Goal: Complete application form

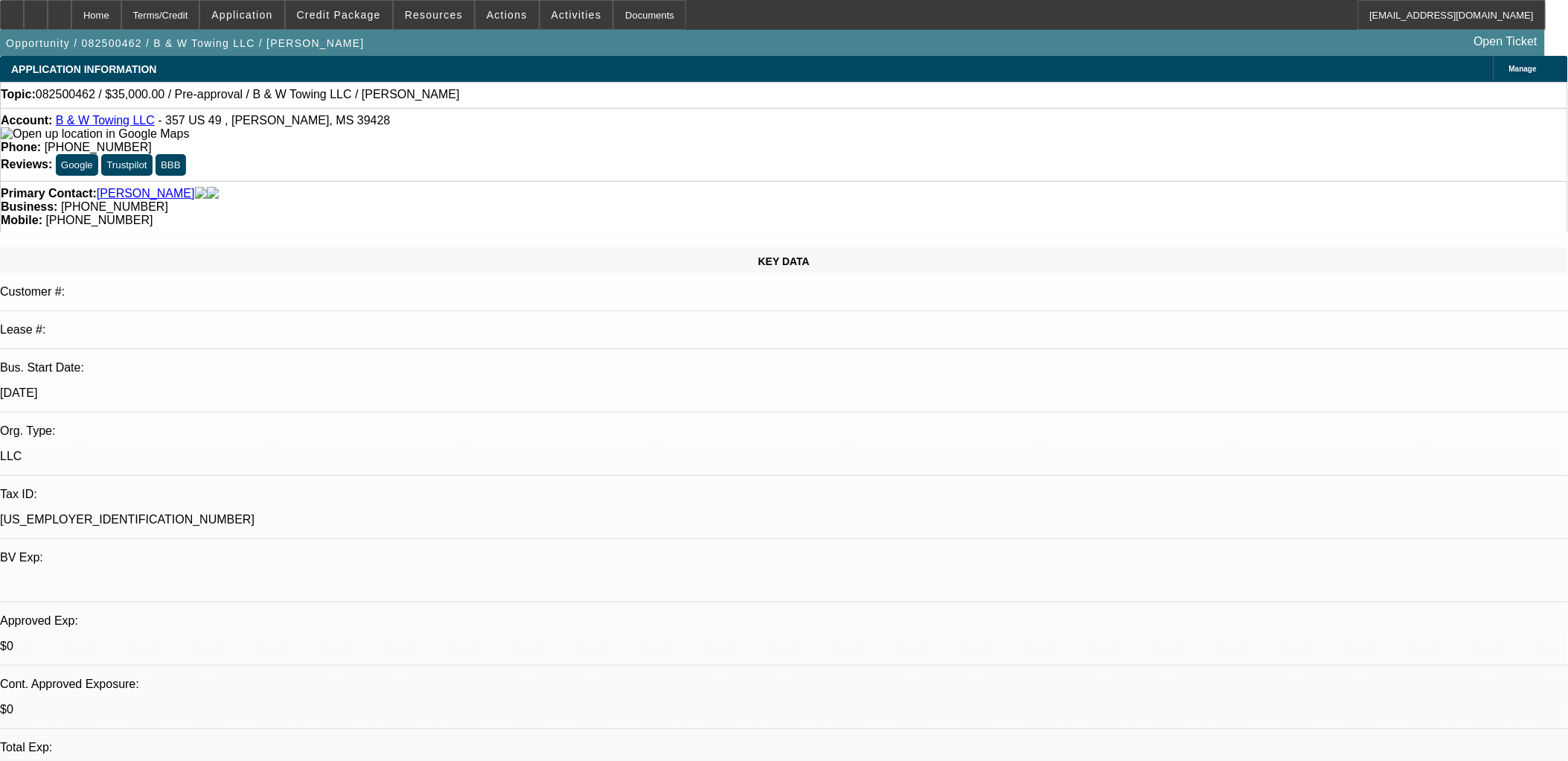
select select "0"
select select "2"
select select "0.1"
select select "1"
select select "2"
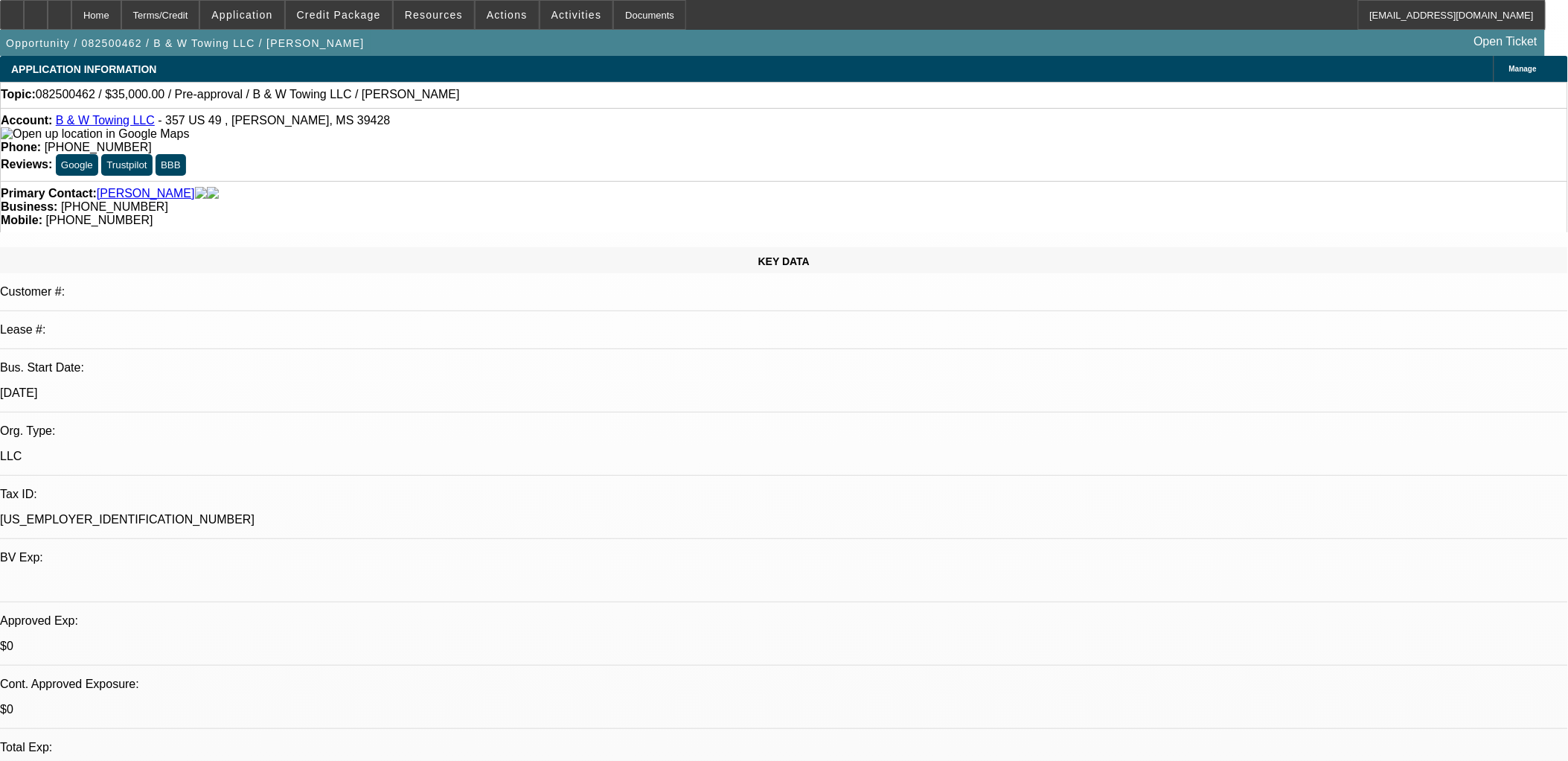
select select "4"
click at [100, 124] on link "B & W Towing LLC" at bounding box center [105, 121] width 99 height 13
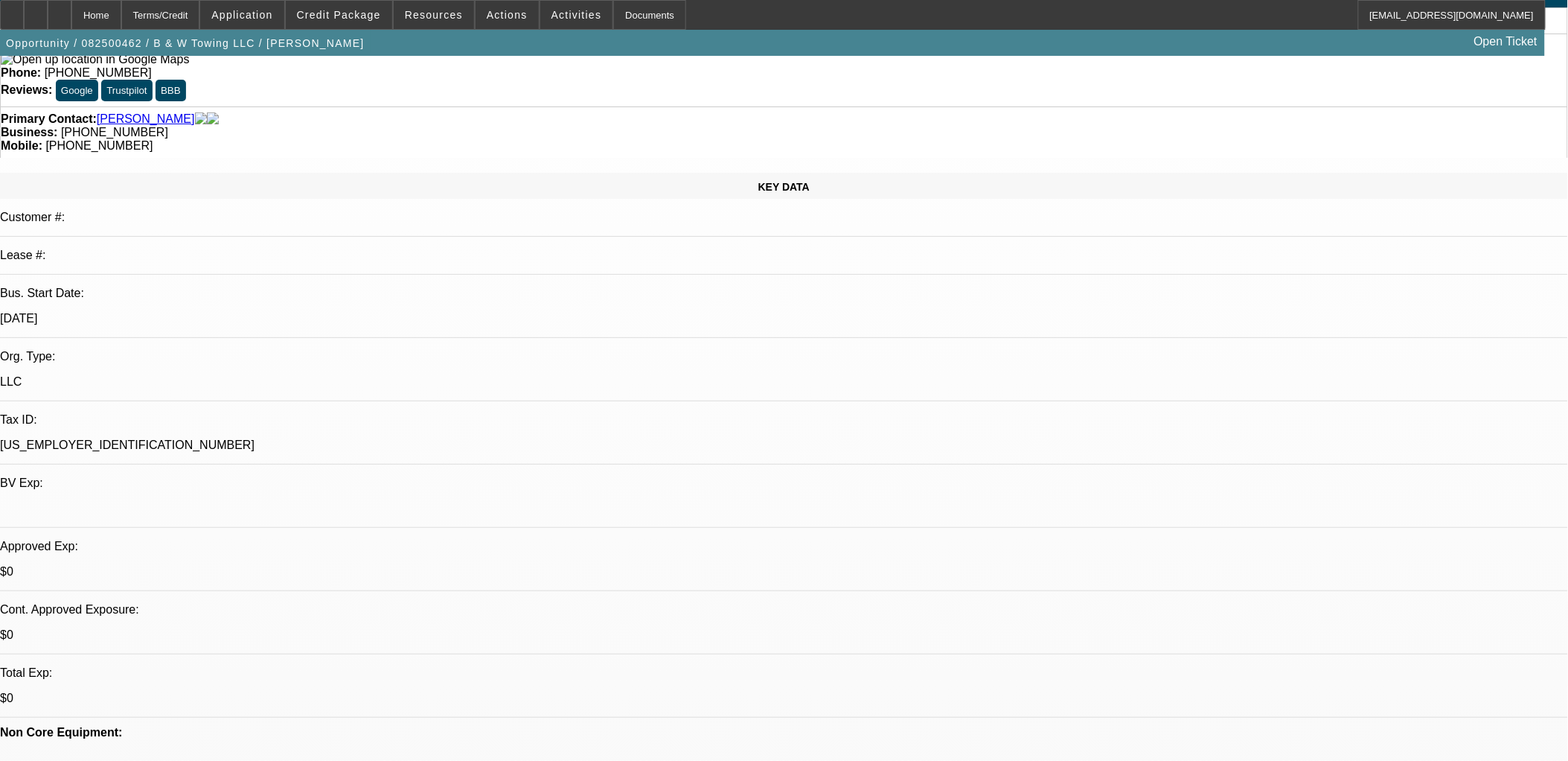
scroll to position [165, 0]
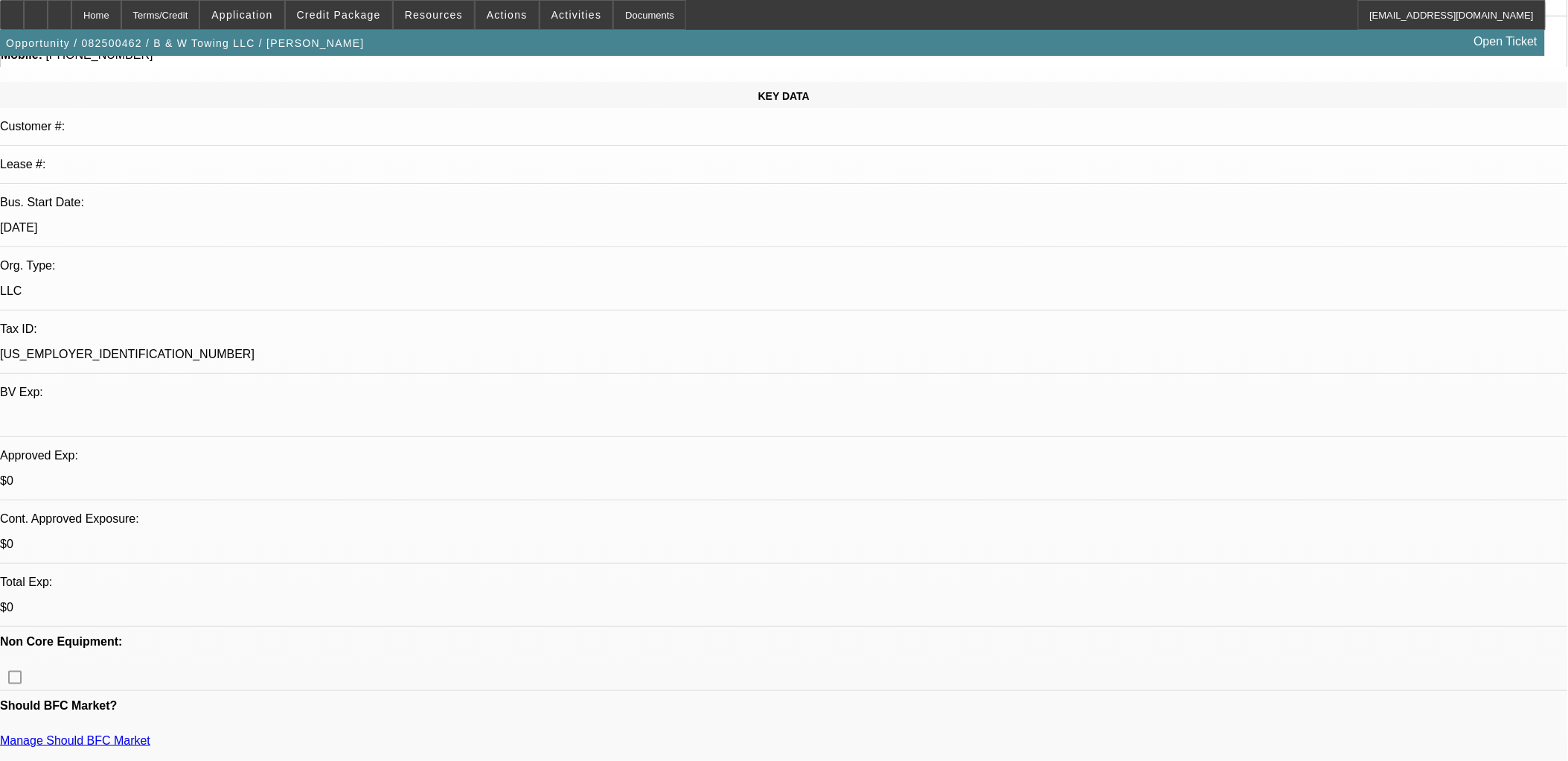
click at [338, 17] on span "Credit Package" at bounding box center [339, 15] width 84 height 12
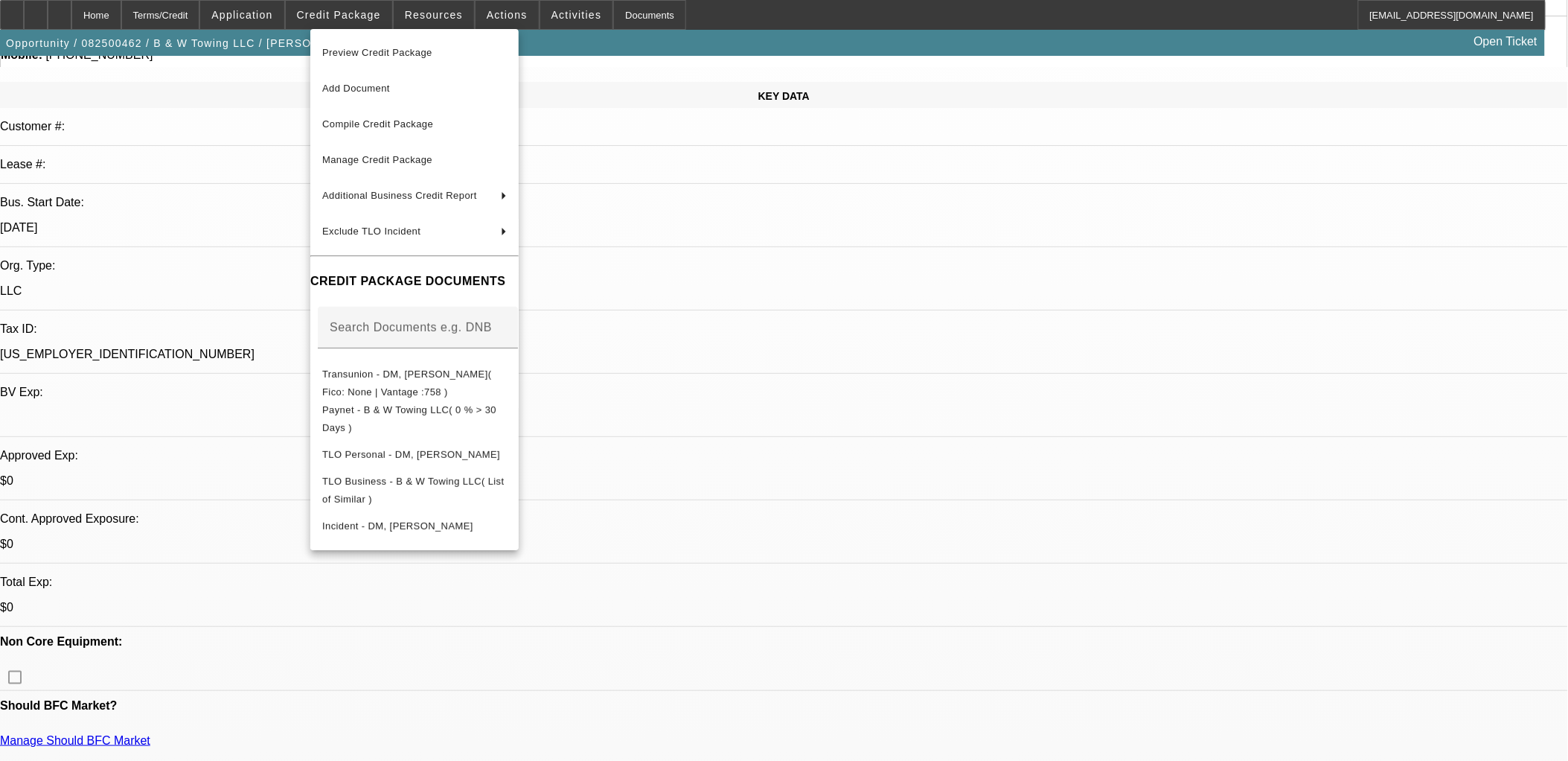
click at [272, 11] on div at bounding box center [784, 380] width 1568 height 761
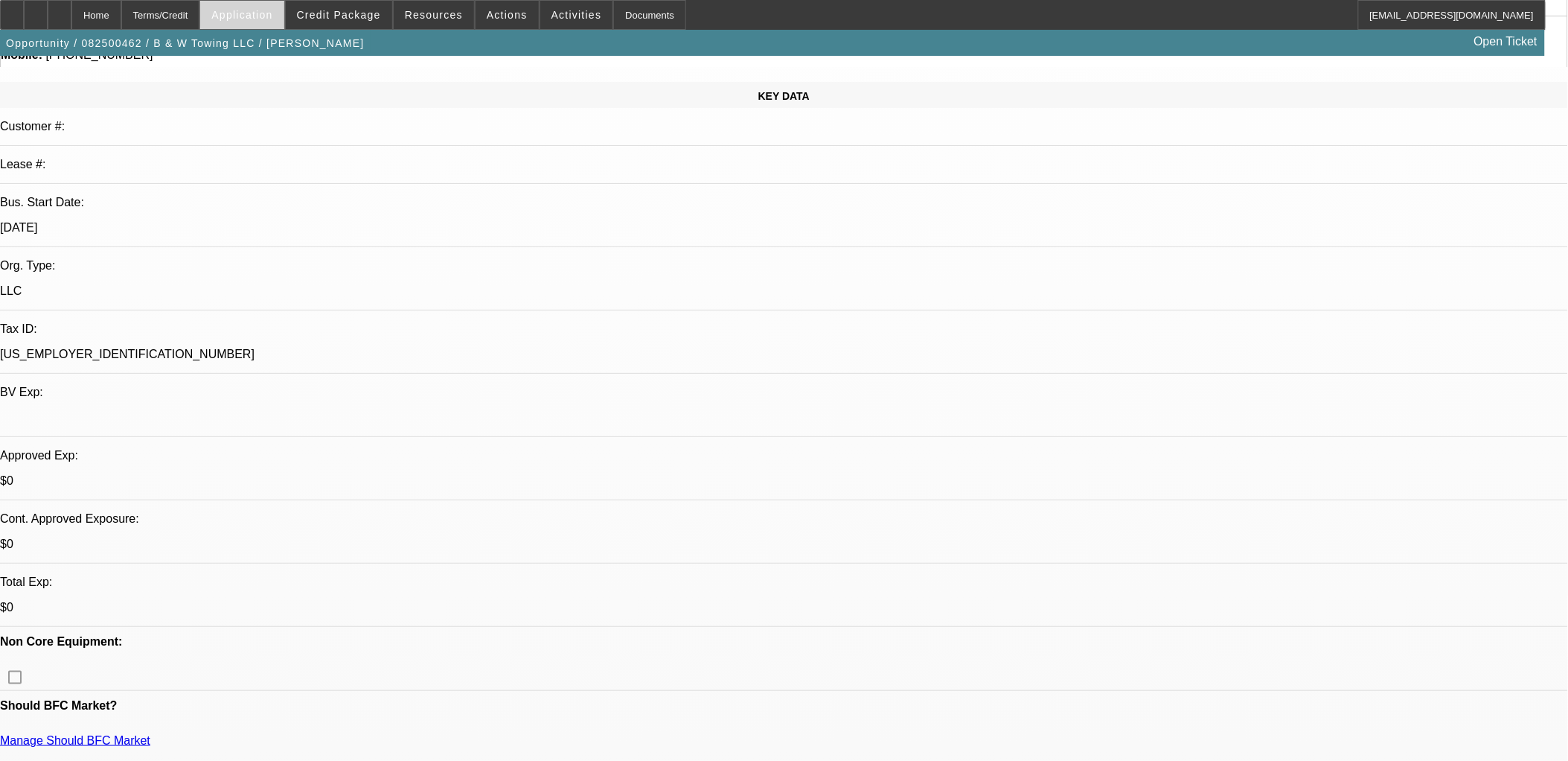
click at [270, 15] on span "Application" at bounding box center [241, 15] width 61 height 12
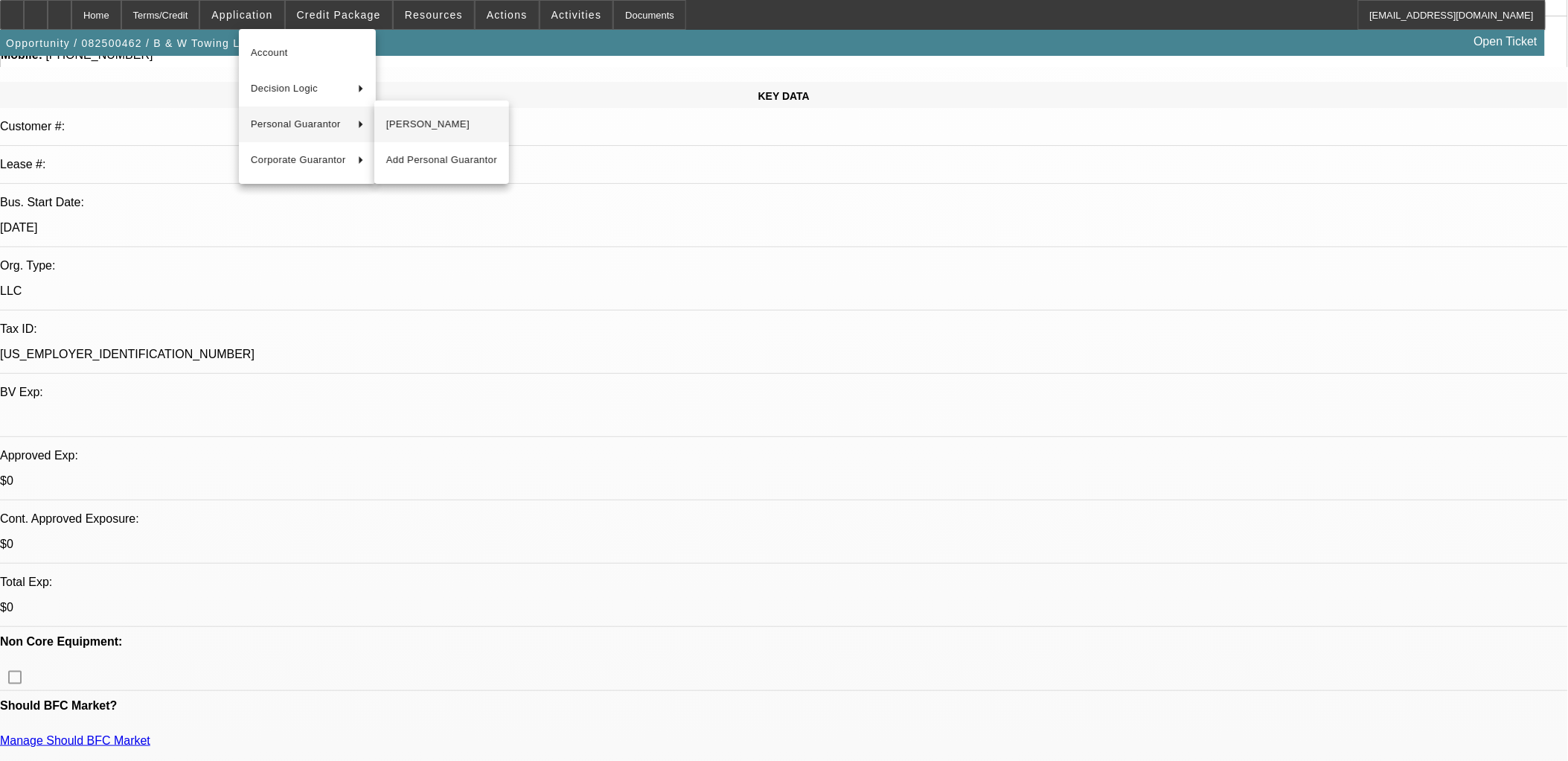
click at [406, 125] on span "[PERSON_NAME]" at bounding box center [442, 124] width 111 height 18
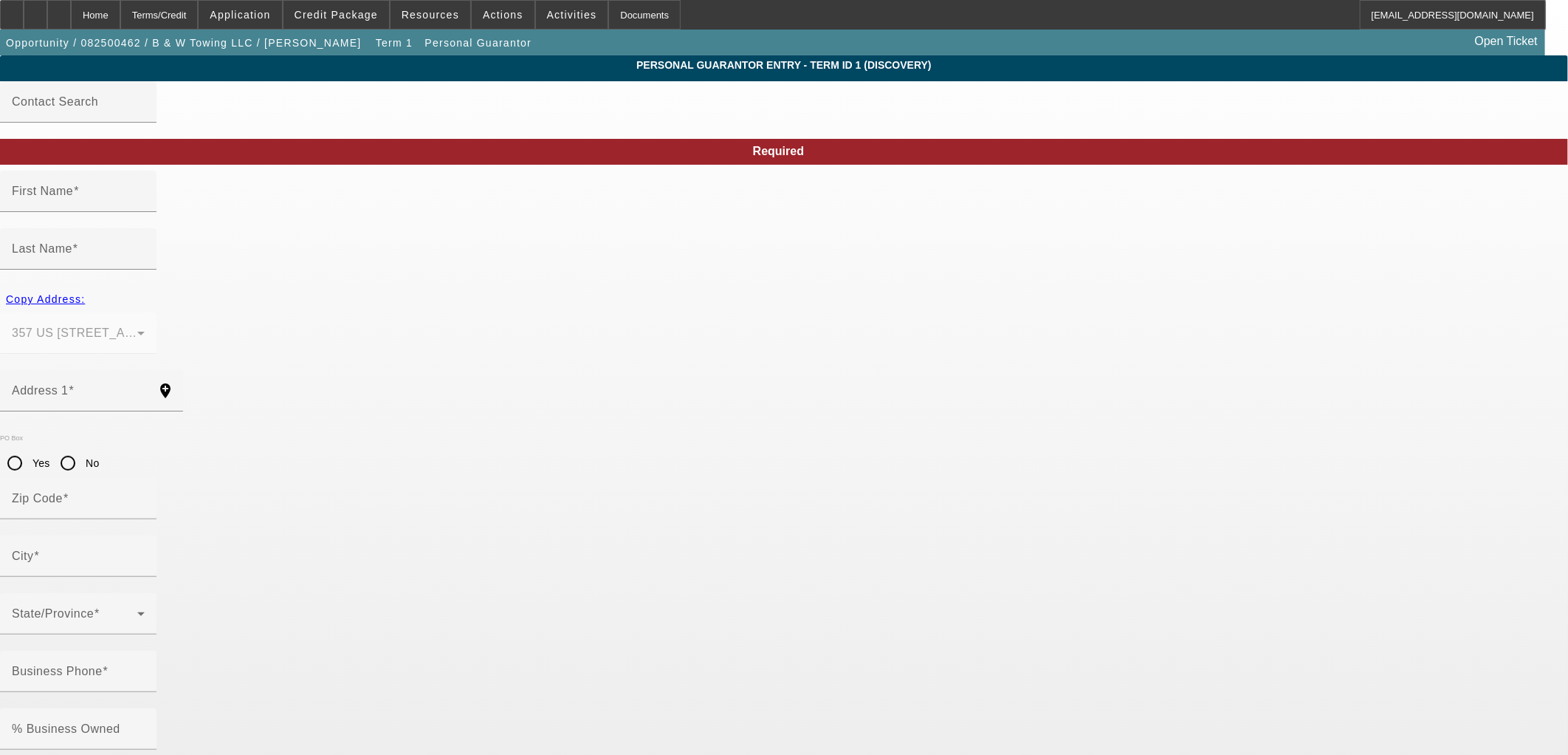
type input "[PERSON_NAME]"
type input "DM"
type input "357 US 49"
radio input "true"
type input "39428"
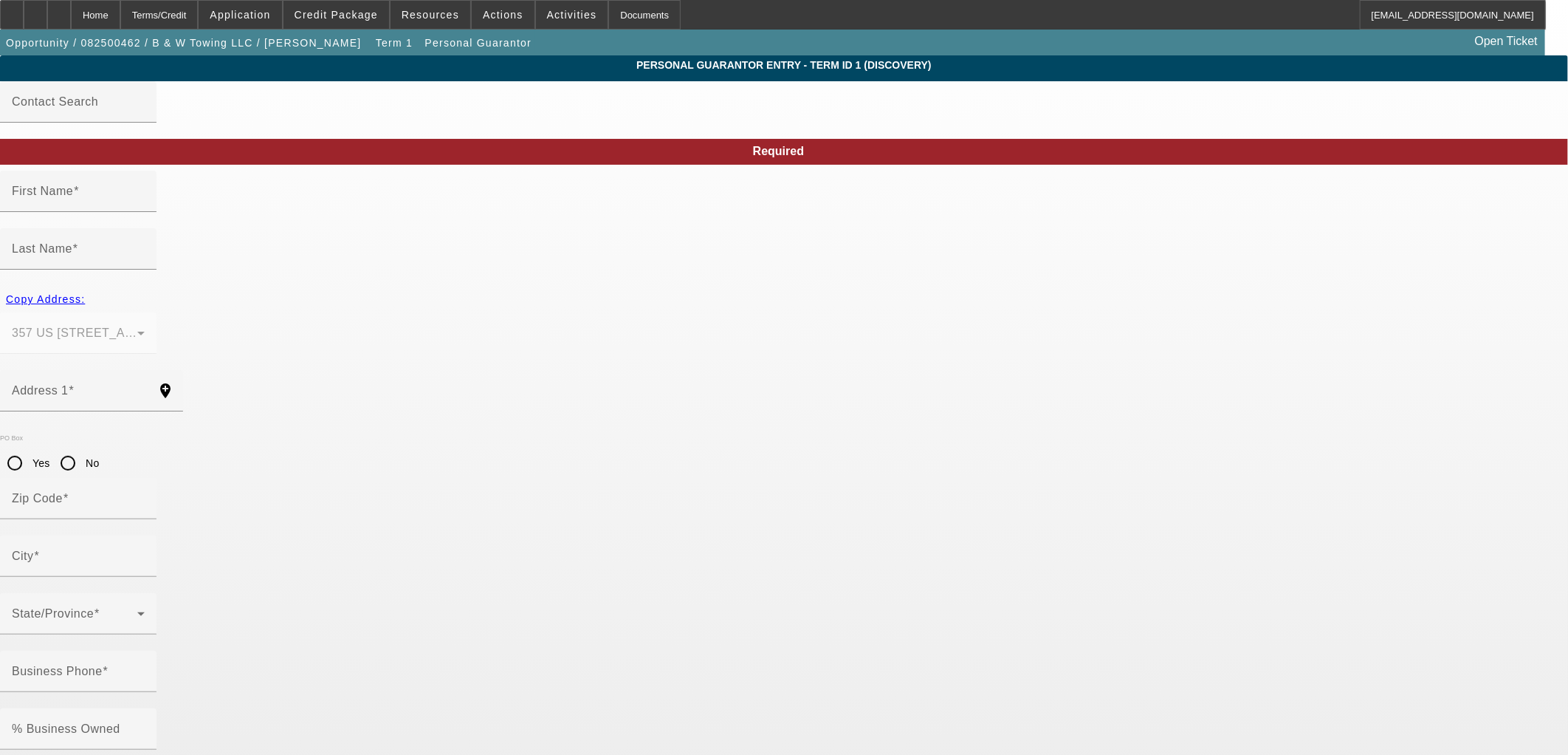
type input "[PERSON_NAME]"
type input "[PHONE_NUMBER]"
type input "100"
type input "587-33-8333"
type input "[EMAIL_ADDRESS][DOMAIN_NAME]"
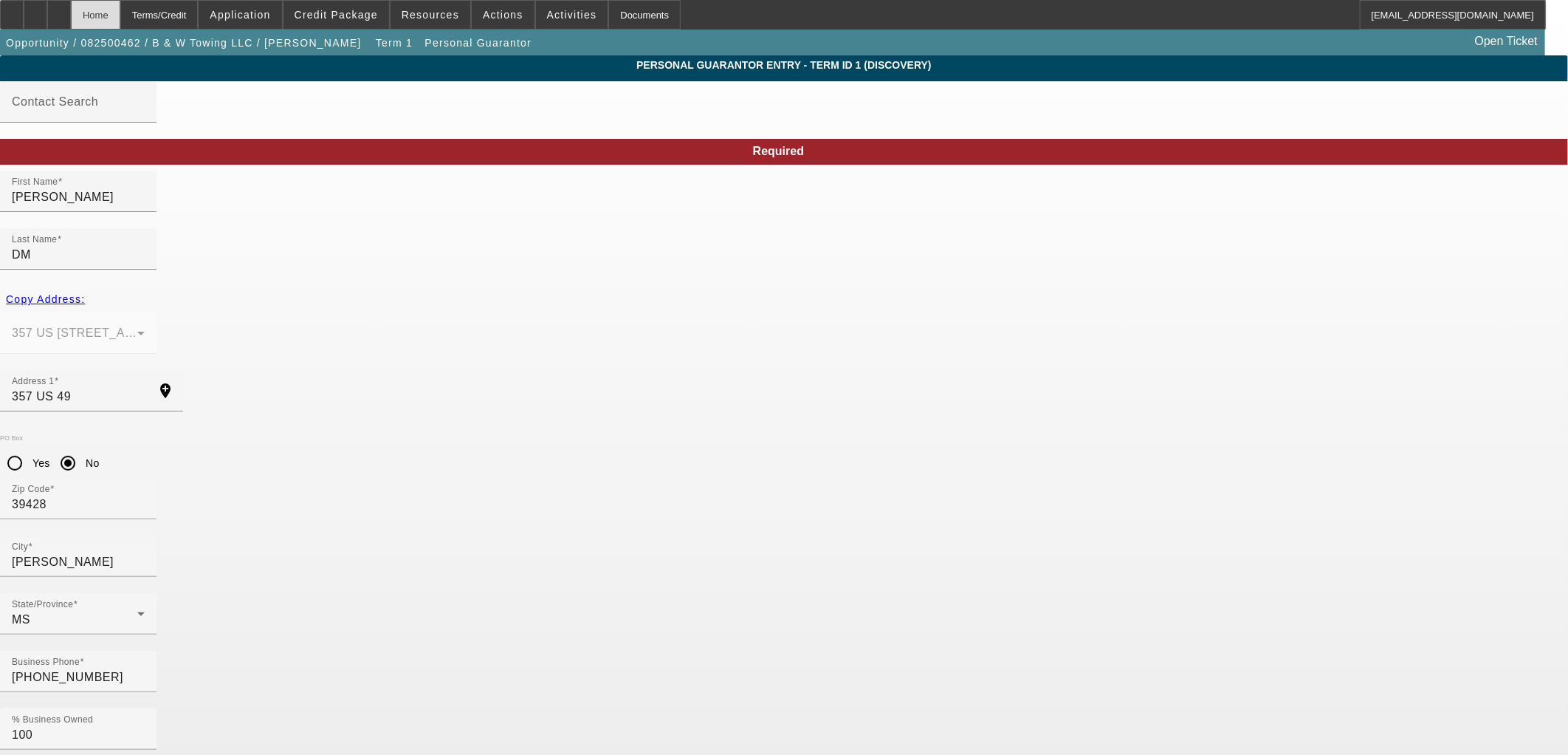
click at [121, 21] on div "Home" at bounding box center [96, 14] width 50 height 30
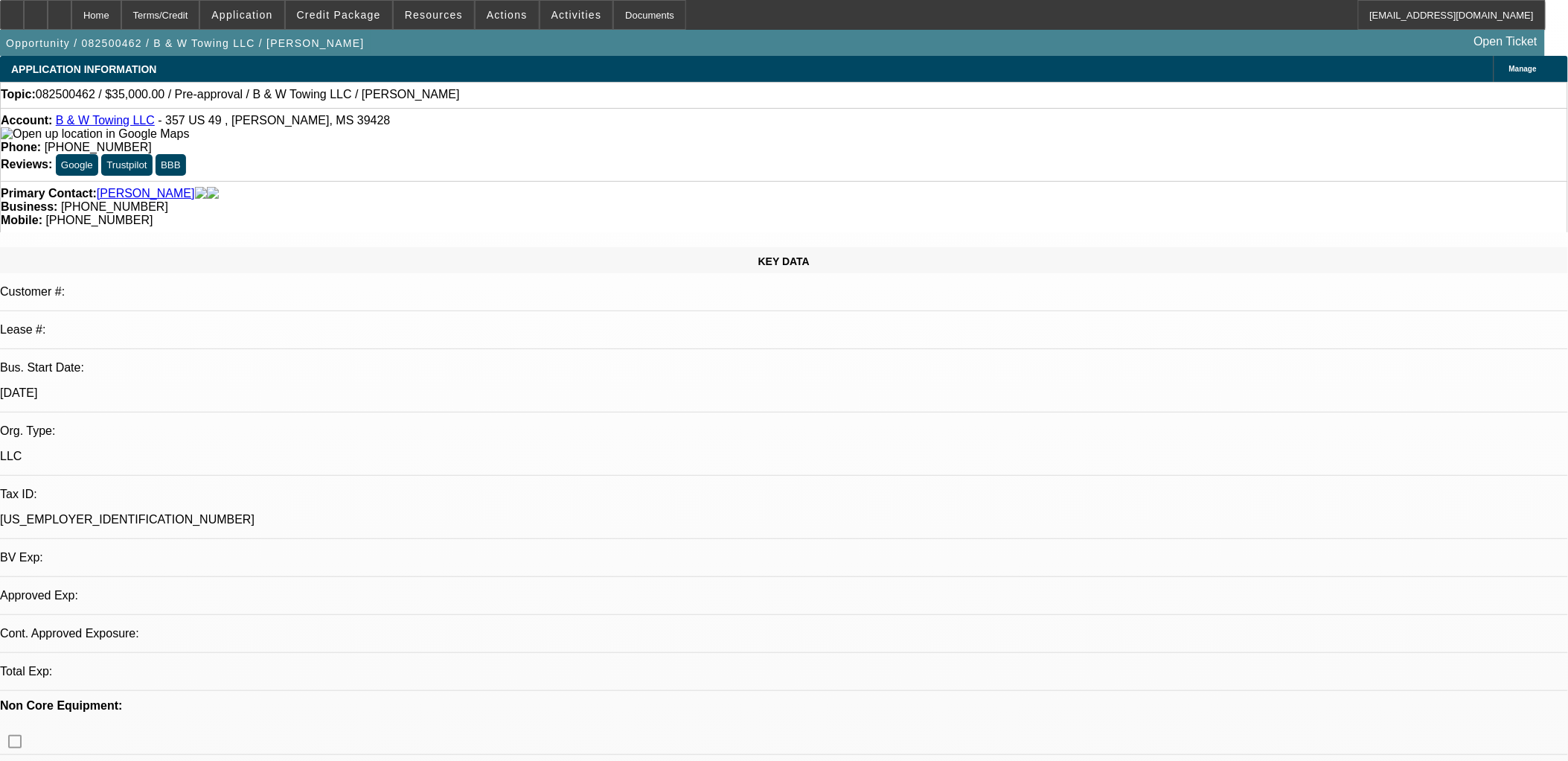
select select "0"
select select "2"
select select "0.1"
select select "4"
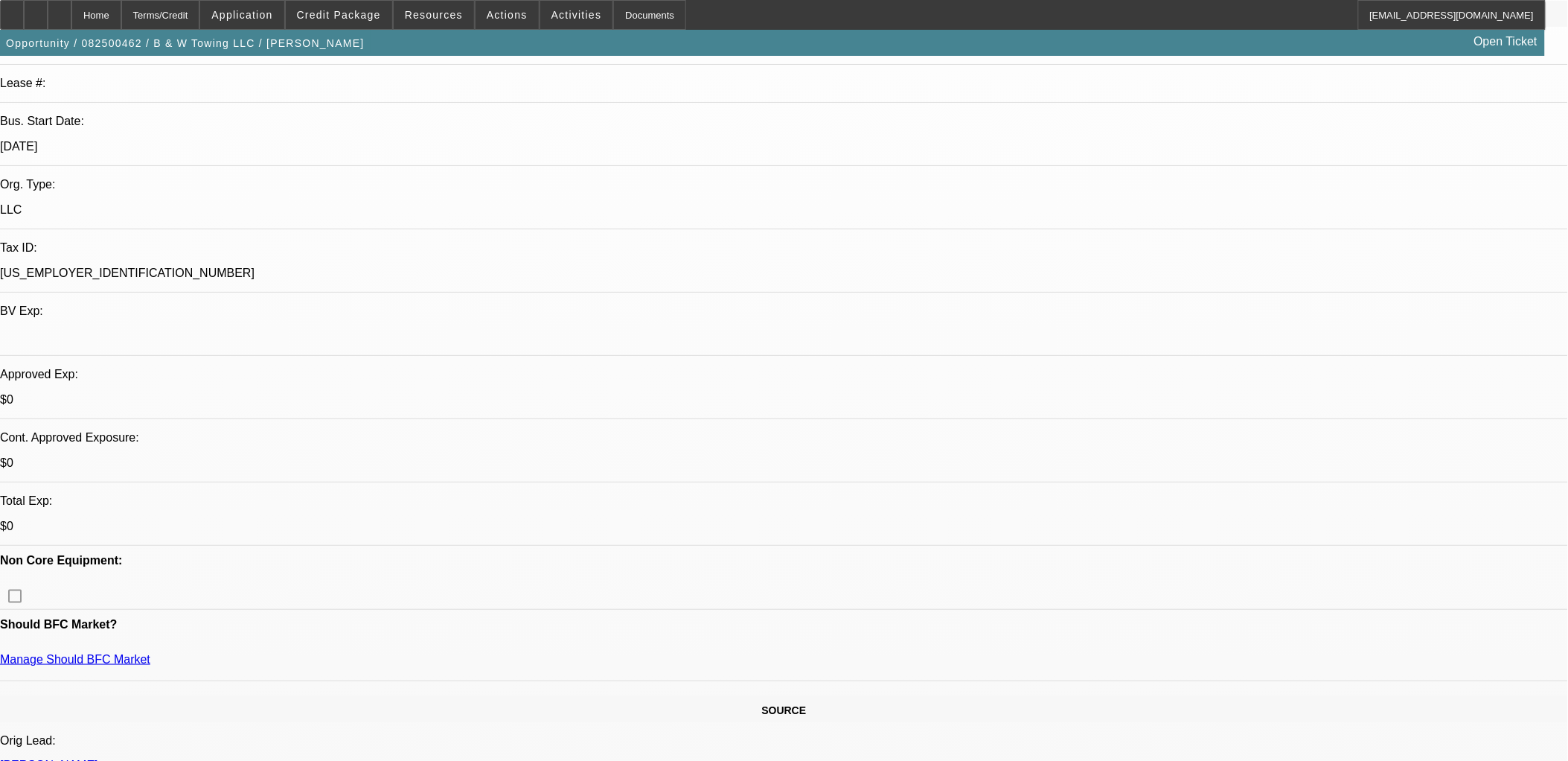
scroll to position [248, 0]
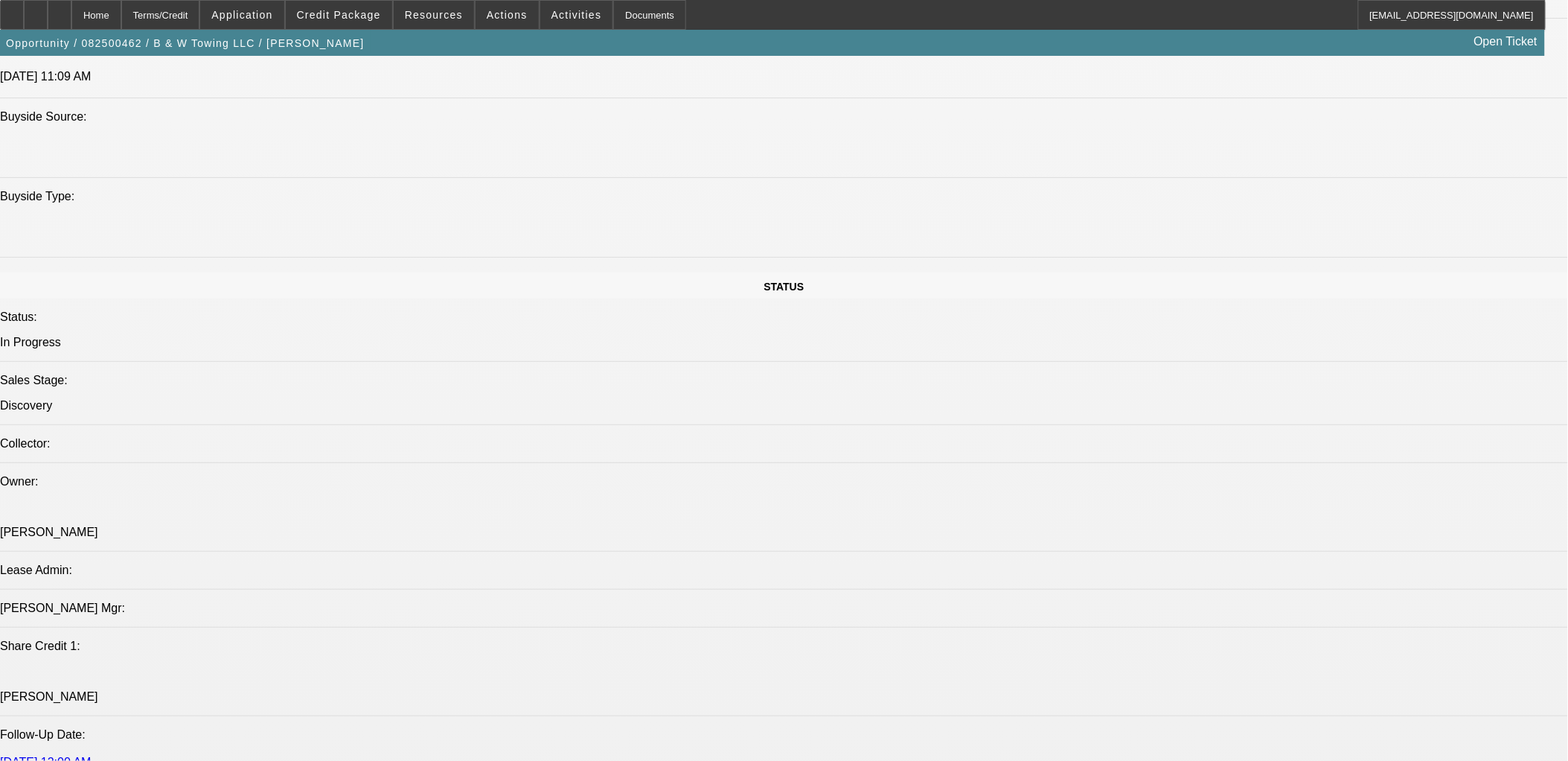
scroll to position [1489, 0]
